Goal: Navigation & Orientation: Find specific page/section

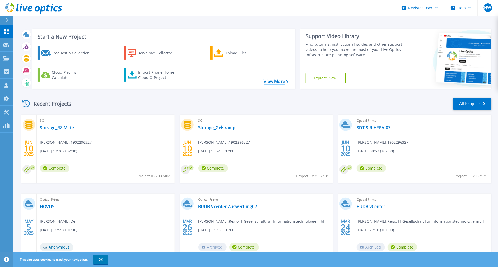
click at [271, 81] on link "View More" at bounding box center [276, 81] width 25 height 5
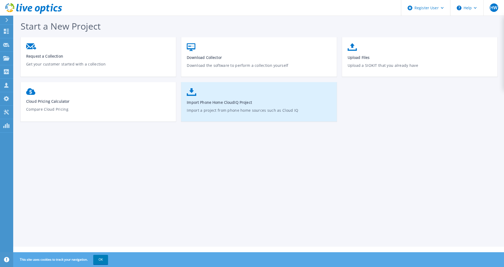
click at [249, 104] on span "Import Phone Home CloudIQ Project" at bounding box center [259, 102] width 144 height 5
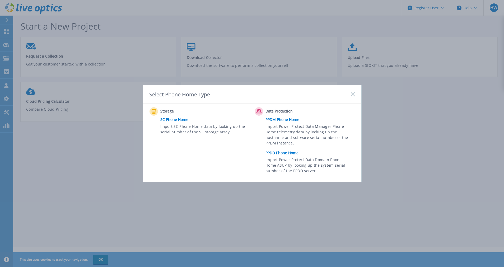
click at [354, 94] on icon at bounding box center [353, 94] width 4 height 4
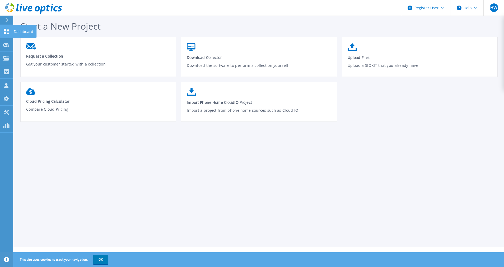
click at [6, 31] on icon at bounding box center [6, 31] width 6 height 5
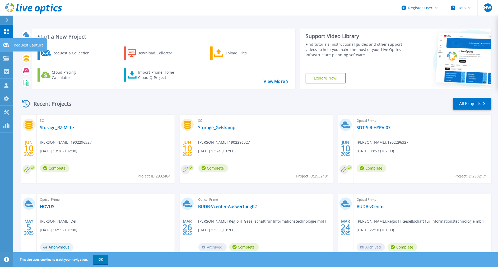
click at [7, 43] on icon at bounding box center [6, 45] width 6 height 4
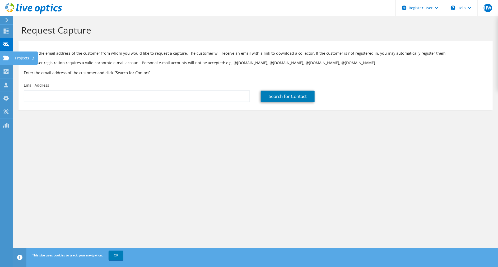
click at [8, 58] on use at bounding box center [6, 57] width 6 height 4
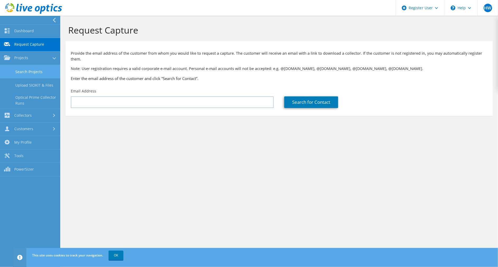
click at [16, 69] on link "Search Projects" at bounding box center [30, 71] width 60 height 13
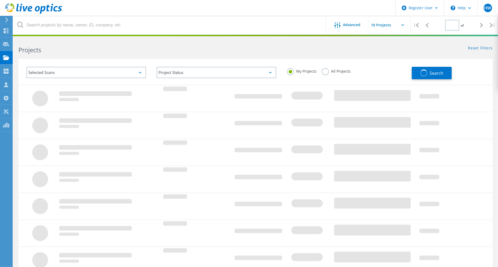
type input "1"
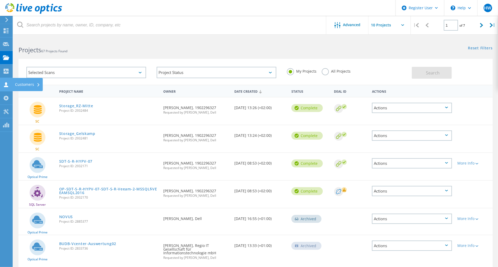
click at [6, 84] on use at bounding box center [6, 84] width 4 height 5
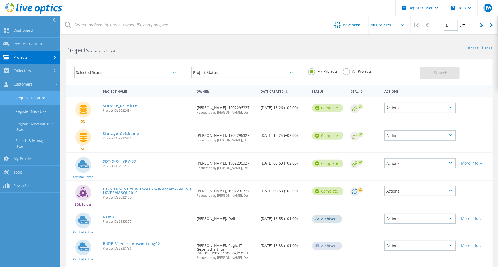
click at [18, 95] on link "Request Capture" at bounding box center [30, 97] width 60 height 13
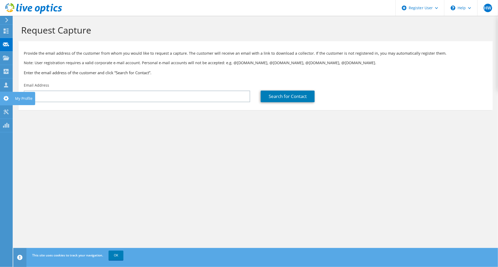
click at [6, 99] on icon at bounding box center [6, 98] width 6 height 5
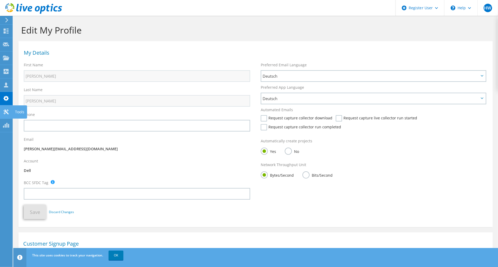
click at [6, 111] on use at bounding box center [5, 111] width 5 height 5
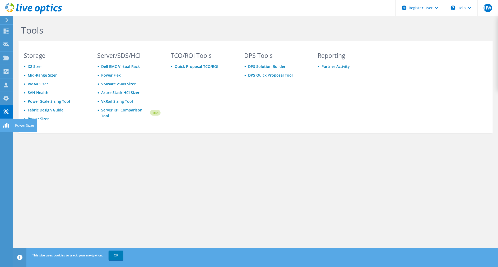
click at [7, 124] on use at bounding box center [6, 125] width 6 height 5
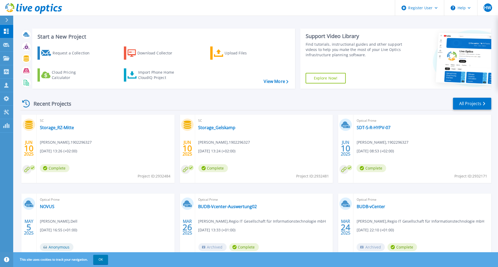
scroll to position [25, 0]
